Goal: Information Seeking & Learning: Learn about a topic

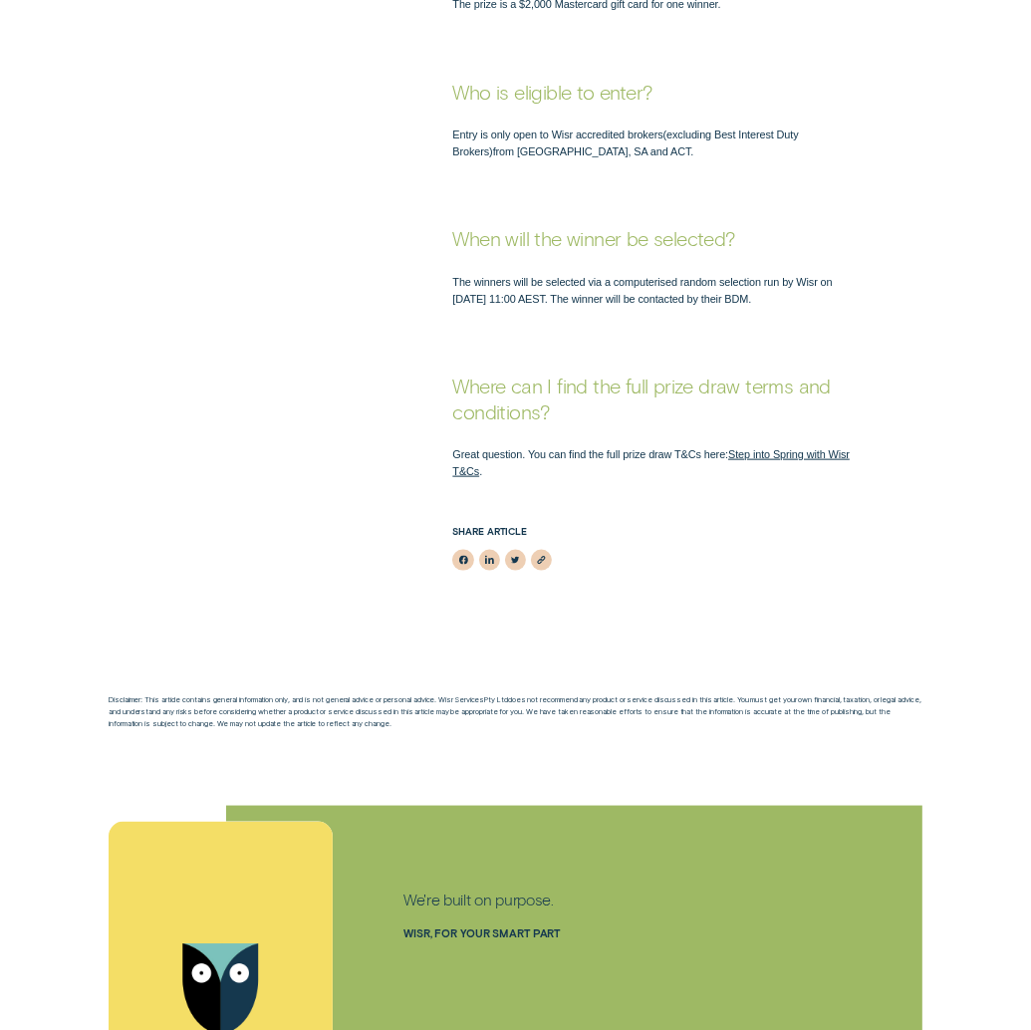
scroll to position [1594, 0]
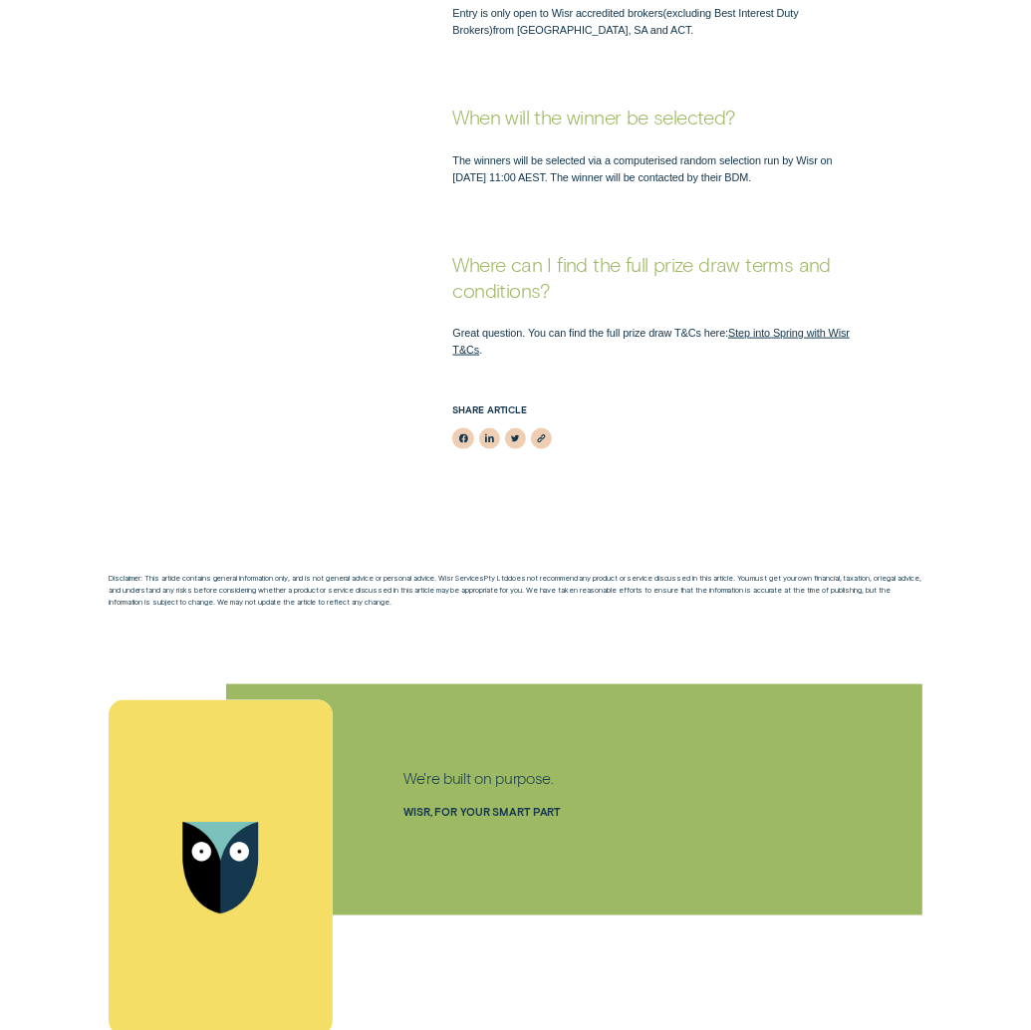
click at [755, 327] on link "Step into Spring with Wisr T&Cs" at bounding box center [651, 341] width 398 height 29
